Goal: Information Seeking & Learning: Learn about a topic

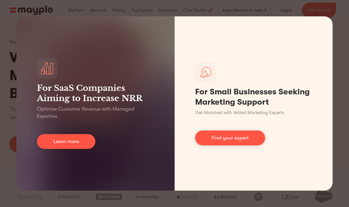
click at [240, 6] on div "For SaaS Companies Aiming to Increase NRR Optimize Customer Revenue with Manage…" at bounding box center [174, 103] width 349 height 207
click at [237, 6] on div "For SaaS Companies Aiming to Increase NRR Optimize Customer Revenue with Manage…" at bounding box center [174, 103] width 349 height 207
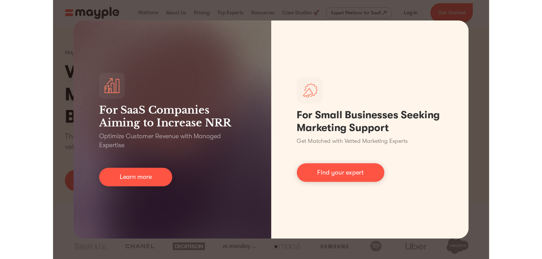
scroll to position [103, 0]
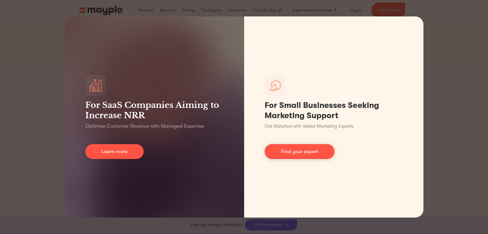
click at [349, 49] on div "For SaaS Companies Aiming to Increase NRR Optimize Customer Revenue with Manage…" at bounding box center [244, 117] width 488 height 234
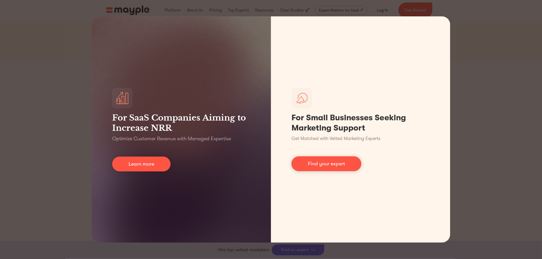
click at [349, 54] on div "For SaaS Companies Aiming to Increase NRR Optimize Customer Revenue with Manage…" at bounding box center [271, 129] width 542 height 259
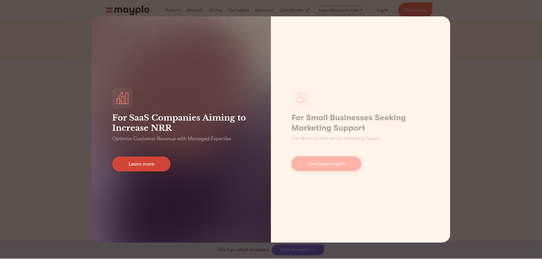
click at [156, 167] on link "Learn more" at bounding box center [141, 164] width 58 height 15
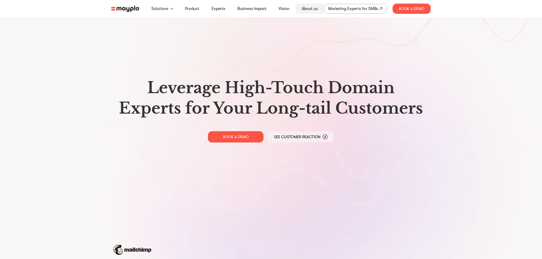
click at [307, 11] on link "About us" at bounding box center [310, 9] width 16 height 6
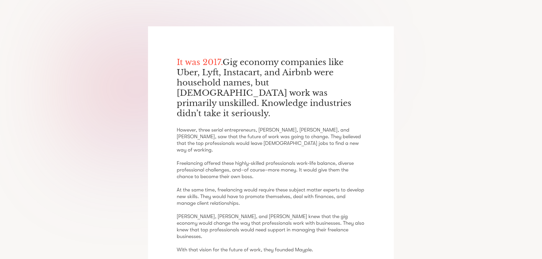
scroll to position [85, 0]
click at [260, 96] on p "It was 2017. Gig economy companies like Uber, Lyft, Instacart, and Airbnb were …" at bounding box center [271, 88] width 189 height 62
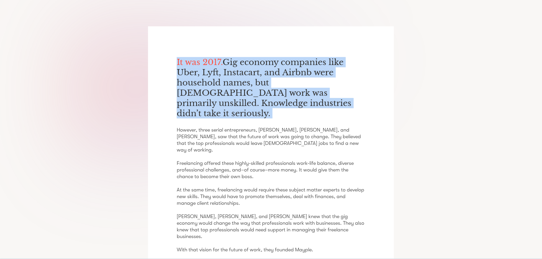
click at [260, 96] on p "It was 2017. Gig economy companies like Uber, Lyft, Instacart, and Airbnb were …" at bounding box center [271, 88] width 189 height 62
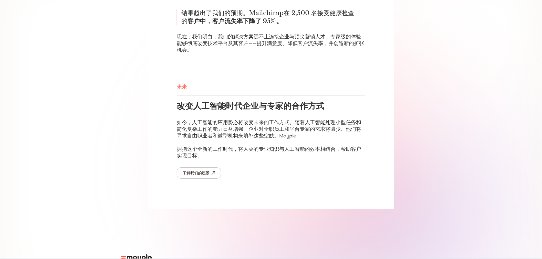
scroll to position [677, 0]
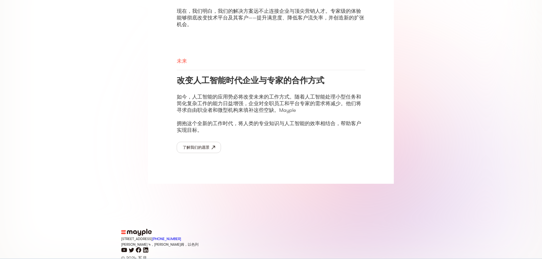
click at [233, 236] on div "[STREET_ADDRESS] +1 929-[STREET_ADDRESS][PERSON_NAME] 4，吉夫阿塔伊姆，以色列" at bounding box center [271, 241] width 300 height 11
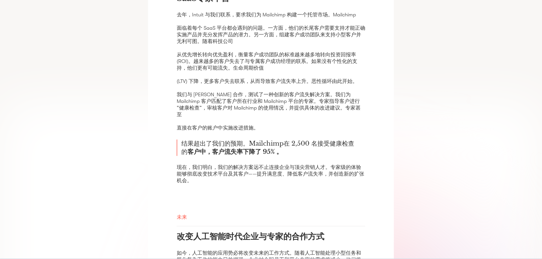
drag, startPoint x: 214, startPoint y: 162, endPoint x: 214, endPoint y: 123, distance: 39.2
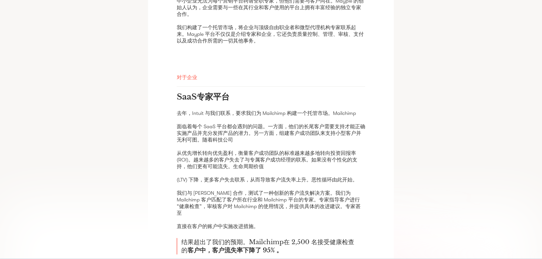
scroll to position [392, 0]
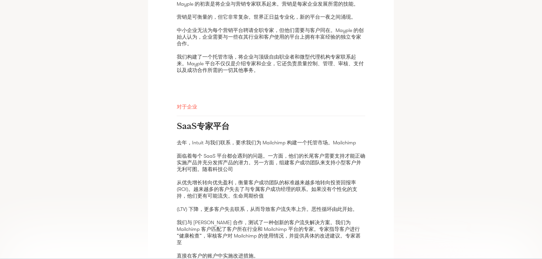
drag, startPoint x: 214, startPoint y: 123, endPoint x: 196, endPoint y: 178, distance: 58.2
click at [196, 180] on font "从优先增长转向优先盈利，衡量客户成功团队的标准越来越多地转向投资回报率 (ROI)。越来越多的客户失去了与专属客户成功经理的联系。如果没有个性化的支持，他们更…" at bounding box center [267, 189] width 181 height 19
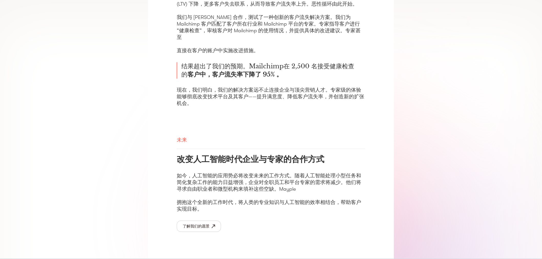
scroll to position [677, 0]
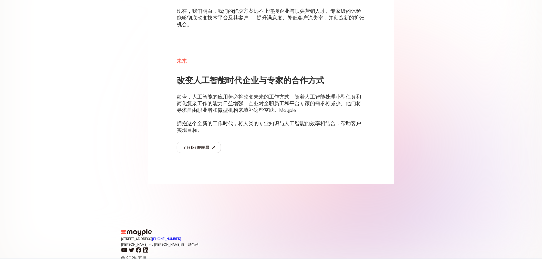
click at [145, 248] on icon "LinkedIn图标" at bounding box center [145, 250] width 5 height 5
